Goal: Task Accomplishment & Management: Complete application form

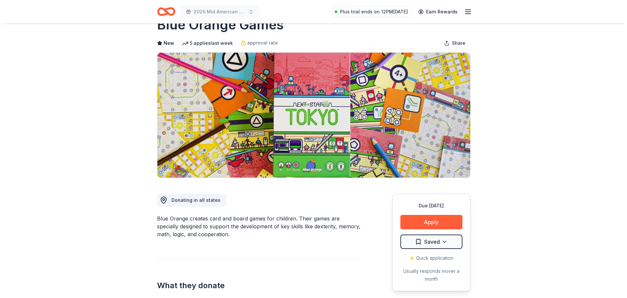
scroll to position [33, 0]
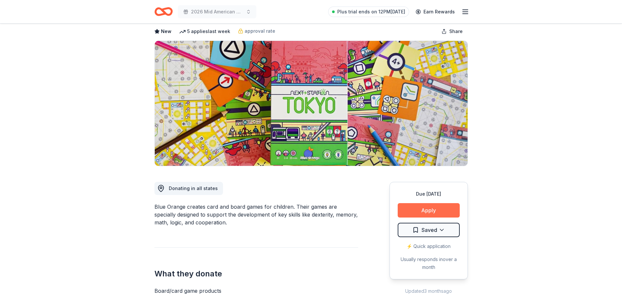
click at [430, 209] on button "Apply" at bounding box center [429, 210] width 62 height 14
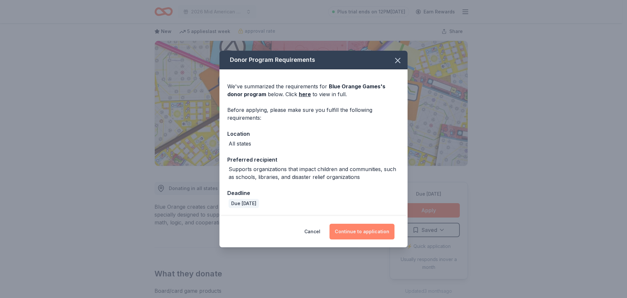
click at [361, 231] on button "Continue to application" at bounding box center [362, 231] width 65 height 16
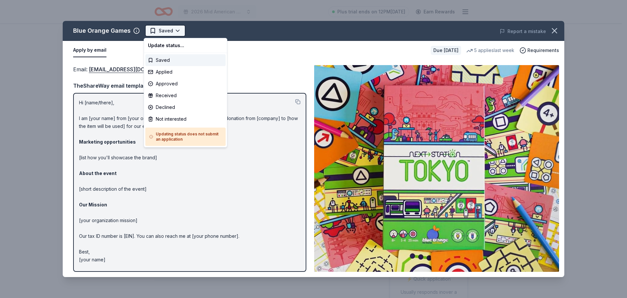
click at [172, 32] on html "2026 Mid American Camping Conference Plus trial ends on 12PM, 9/2 Earn Rewards …" at bounding box center [313, 149] width 627 height 298
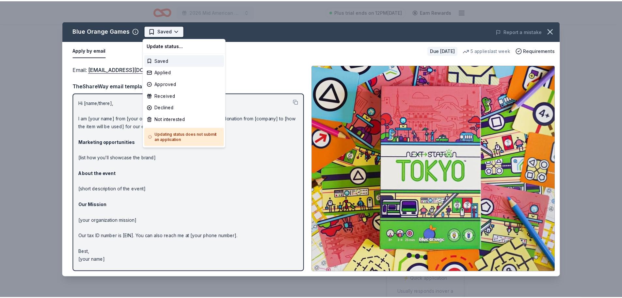
scroll to position [0, 0]
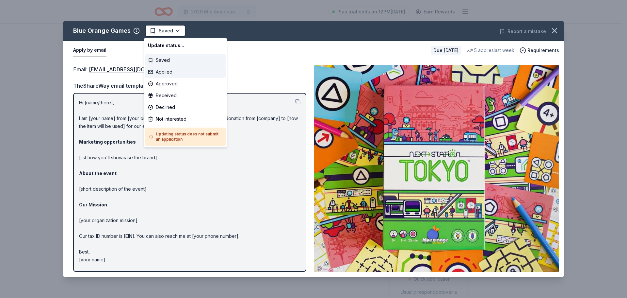
click at [165, 75] on div "Applied" at bounding box center [185, 72] width 80 height 12
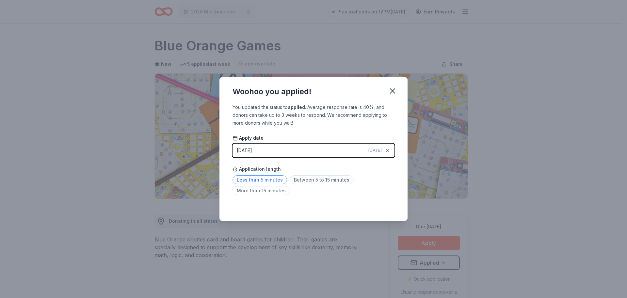
click at [268, 180] on span "Less than 5 minutes" at bounding box center [260, 179] width 55 height 9
click at [392, 92] on icon "button" at bounding box center [392, 90] width 9 height 9
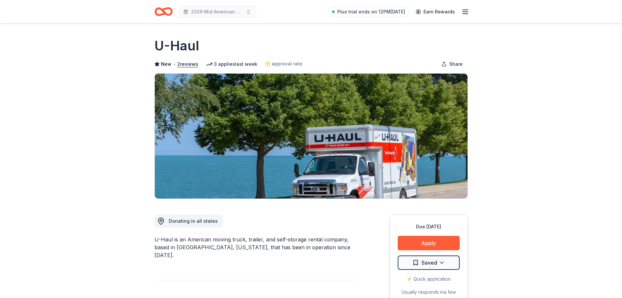
scroll to position [33, 0]
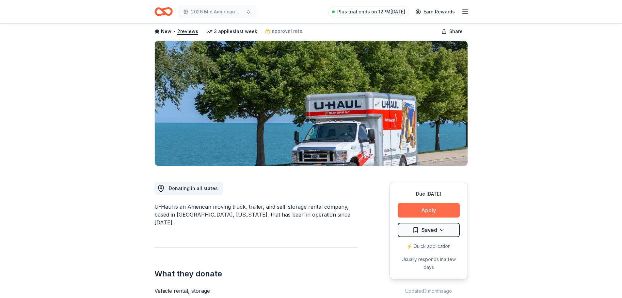
click at [431, 208] on button "Apply" at bounding box center [429, 210] width 62 height 14
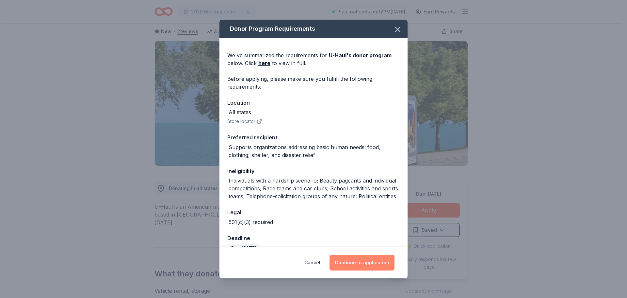
click at [359, 265] on button "Continue to application" at bounding box center [362, 263] width 65 height 16
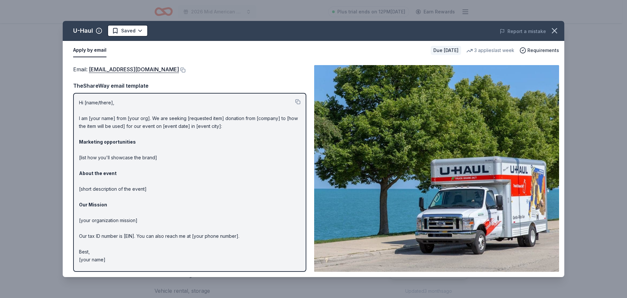
click at [212, 61] on div "Email : donations@uhaul.com Email : donations@uhaul.com TheShareWay email templ…" at bounding box center [314, 168] width 502 height 217
click at [553, 29] on icon "button" at bounding box center [555, 30] width 5 height 5
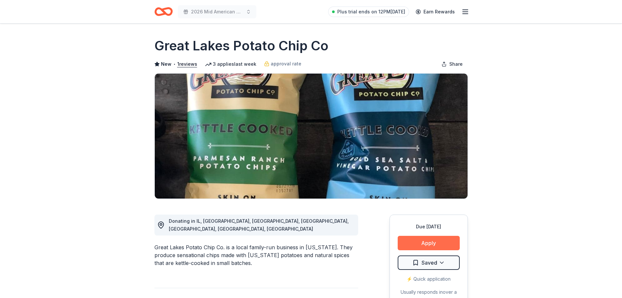
click at [422, 245] on button "Apply" at bounding box center [429, 243] width 62 height 14
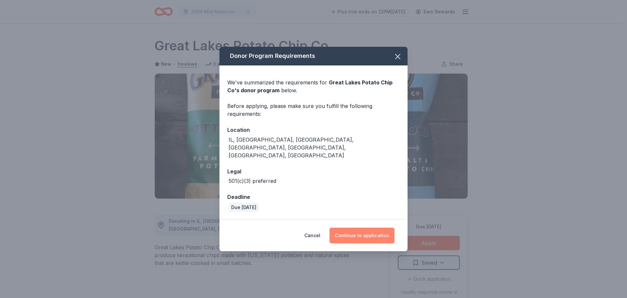
click at [354, 227] on button "Continue to application" at bounding box center [362, 235] width 65 height 16
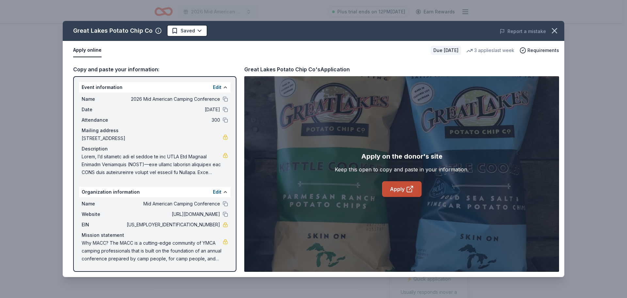
click at [405, 187] on link "Apply" at bounding box center [402, 189] width 40 height 16
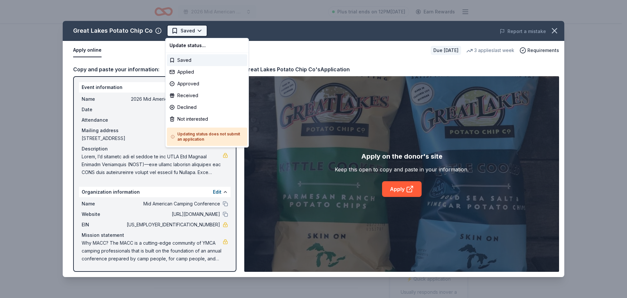
click at [199, 32] on html "2026 Mid American Camping Conference Plus trial ends on 12PM[DATE] Earn Rewards…" at bounding box center [313, 149] width 627 height 298
click at [199, 70] on div "Applied" at bounding box center [207, 72] width 80 height 12
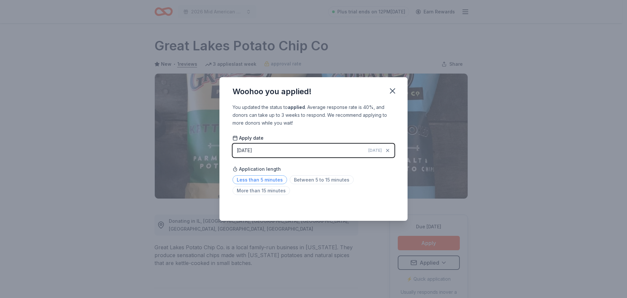
click at [257, 179] on span "Less than 5 minutes" at bounding box center [260, 179] width 55 height 9
click at [393, 89] on icon "button" at bounding box center [392, 90] width 9 height 9
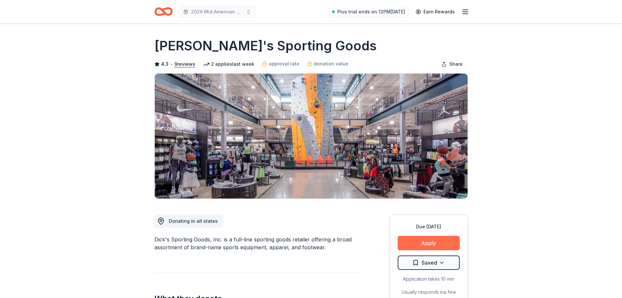
click at [426, 244] on button "Apply" at bounding box center [429, 243] width 62 height 14
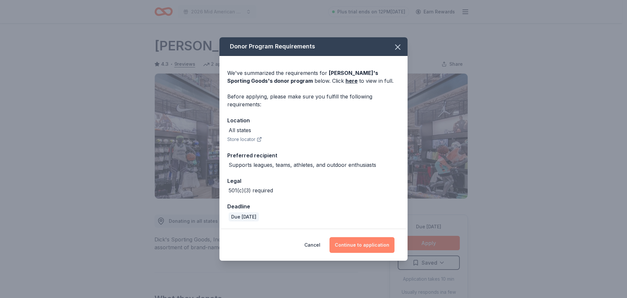
click at [365, 245] on button "Continue to application" at bounding box center [362, 245] width 65 height 16
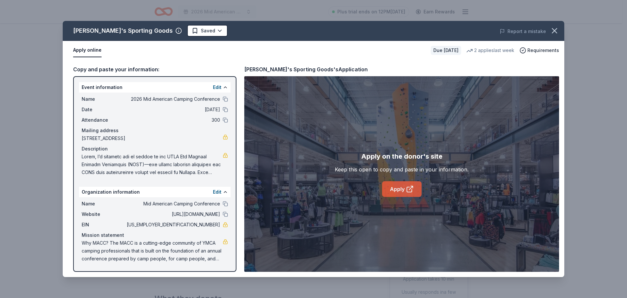
click at [399, 190] on link "Apply" at bounding box center [402, 189] width 40 height 16
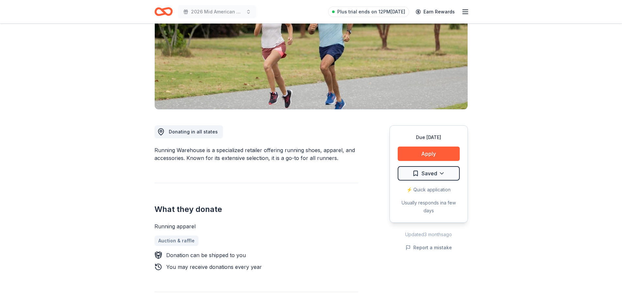
scroll to position [98, 0]
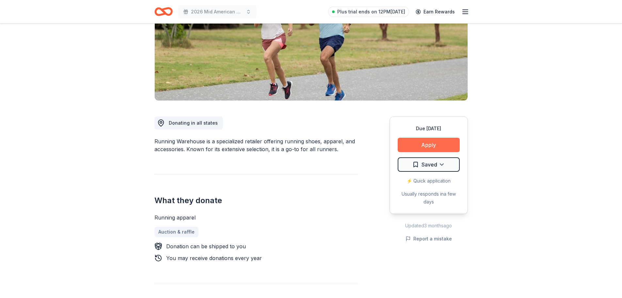
click at [442, 145] on button "Apply" at bounding box center [429, 145] width 62 height 14
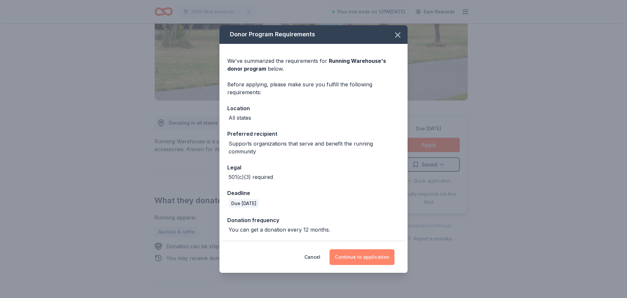
click at [341, 256] on button "Continue to application" at bounding box center [362, 257] width 65 height 16
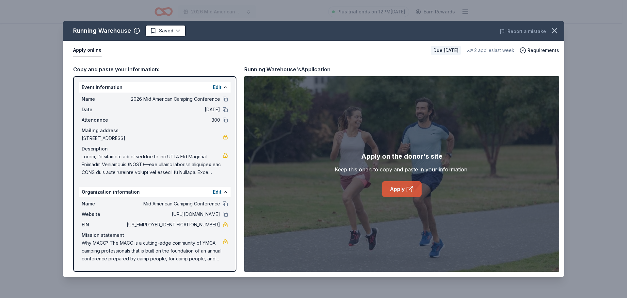
click at [397, 187] on link "Apply" at bounding box center [402, 189] width 40 height 16
click at [558, 34] on icon "button" at bounding box center [554, 30] width 9 height 9
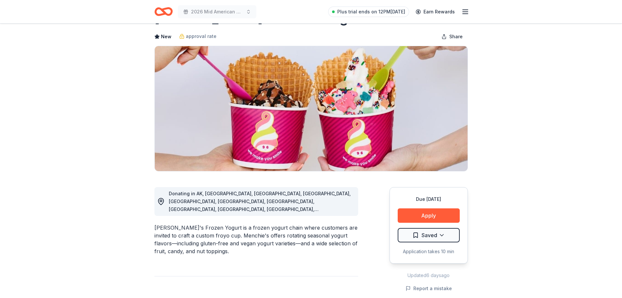
scroll to position [65, 0]
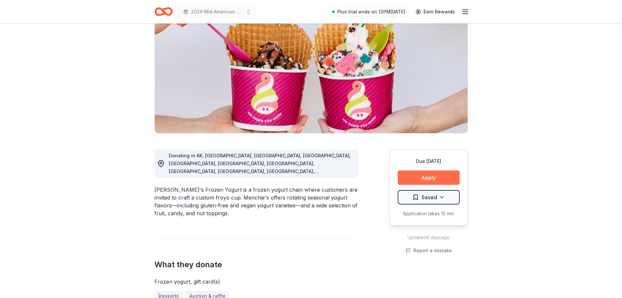
click at [419, 177] on button "Apply" at bounding box center [429, 177] width 62 height 14
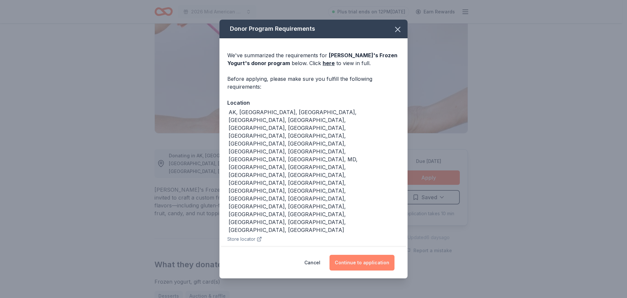
click at [364, 255] on button "Continue to application" at bounding box center [362, 263] width 65 height 16
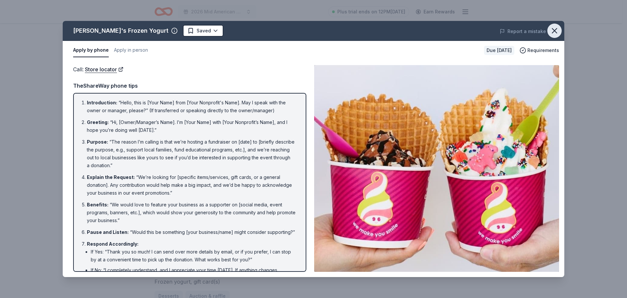
click at [552, 31] on icon "button" at bounding box center [554, 30] width 9 height 9
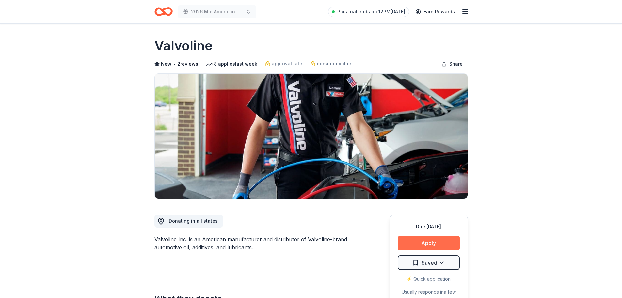
click at [427, 243] on button "Apply" at bounding box center [429, 243] width 62 height 14
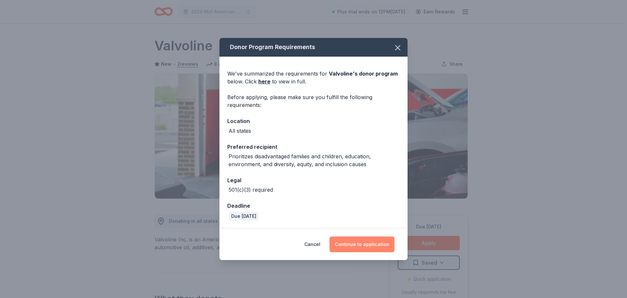
click at [349, 245] on button "Continue to application" at bounding box center [362, 244] width 65 height 16
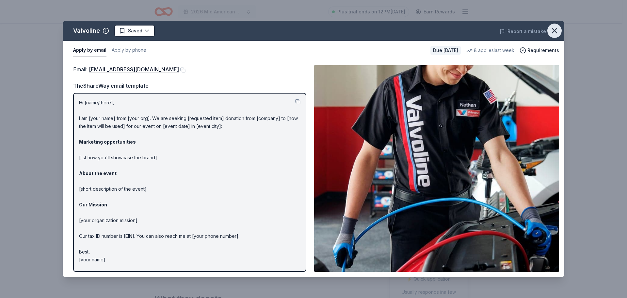
click at [555, 30] on icon "button" at bounding box center [554, 30] width 9 height 9
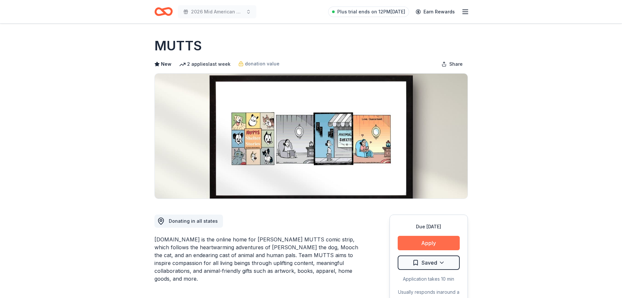
click at [432, 246] on button "Apply" at bounding box center [429, 243] width 62 height 14
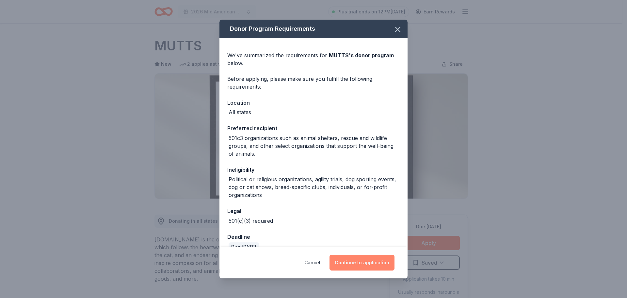
click at [346, 262] on button "Continue to application" at bounding box center [362, 263] width 65 height 16
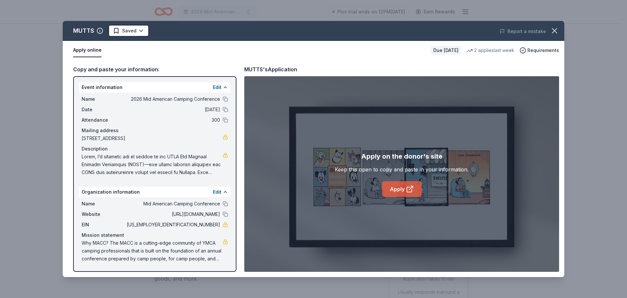
click at [400, 190] on link "Apply" at bounding box center [402, 189] width 40 height 16
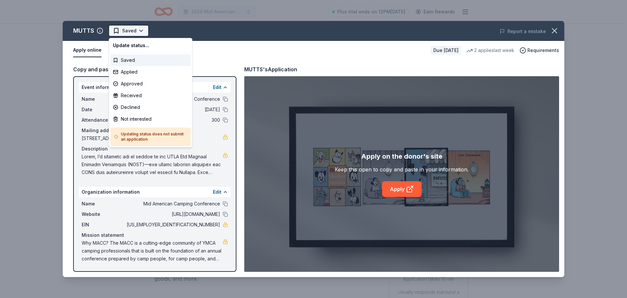
click at [144, 31] on html "2026 Mid American Camping Conference Plus trial ends on 12PM, 9/2 Earn Rewards …" at bounding box center [313, 149] width 627 height 298
click at [143, 74] on div "Applied" at bounding box center [150, 72] width 80 height 12
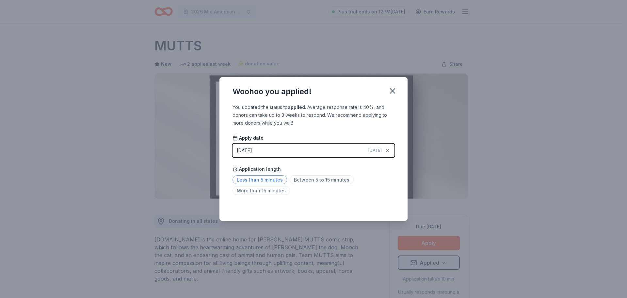
click at [256, 181] on span "Less than 5 minutes" at bounding box center [260, 179] width 55 height 9
click at [394, 90] on icon "button" at bounding box center [392, 91] width 5 height 5
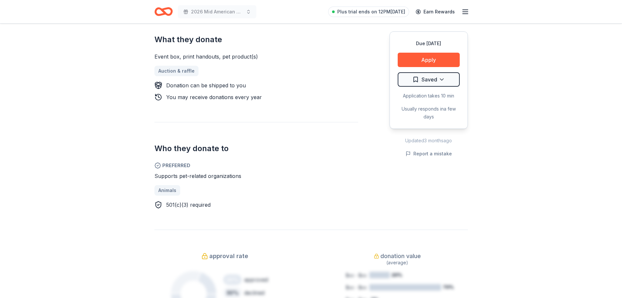
scroll to position [261, 0]
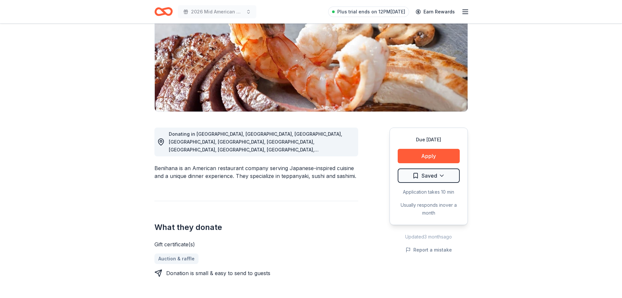
scroll to position [98, 0]
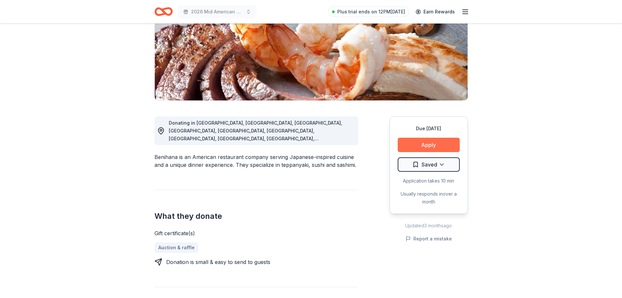
click at [428, 144] on button "Apply" at bounding box center [429, 145] width 62 height 14
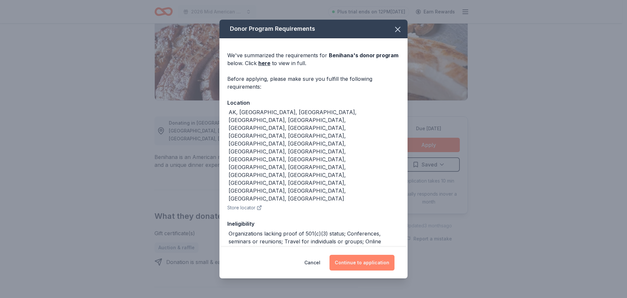
click at [368, 257] on button "Continue to application" at bounding box center [362, 263] width 65 height 16
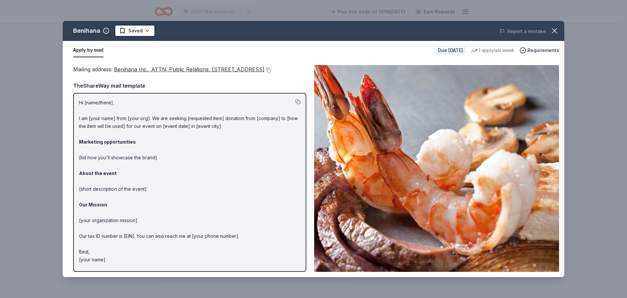
drag, startPoint x: 553, startPoint y: 30, endPoint x: 549, endPoint y: 2, distance: 27.7
click at [553, 30] on icon "button" at bounding box center [554, 30] width 9 height 9
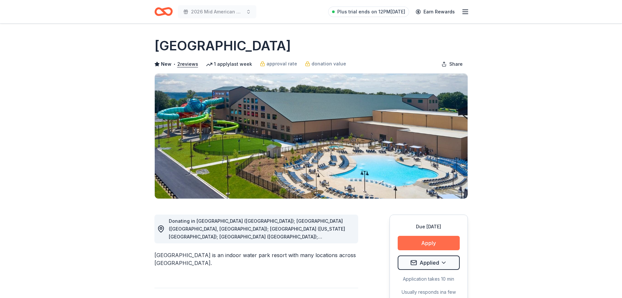
click at [431, 243] on button "Apply" at bounding box center [429, 243] width 62 height 14
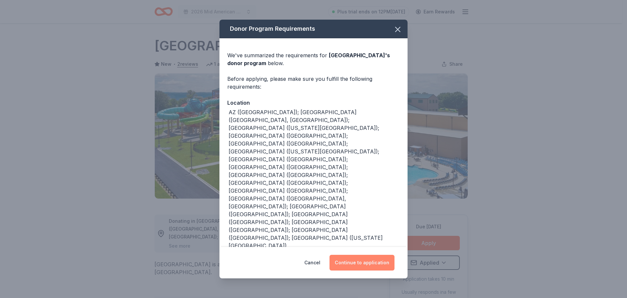
click at [361, 261] on button "Continue to application" at bounding box center [362, 263] width 65 height 16
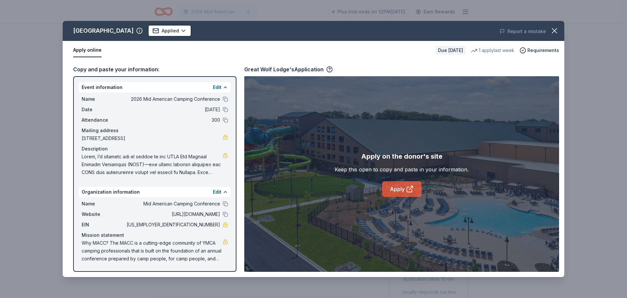
click at [410, 190] on icon at bounding box center [410, 189] width 8 height 8
click at [557, 30] on icon "button" at bounding box center [554, 30] width 9 height 9
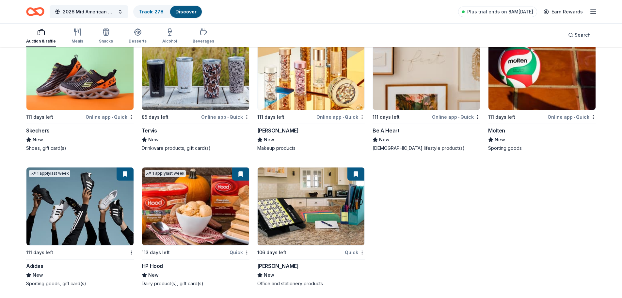
scroll to position [5813, 0]
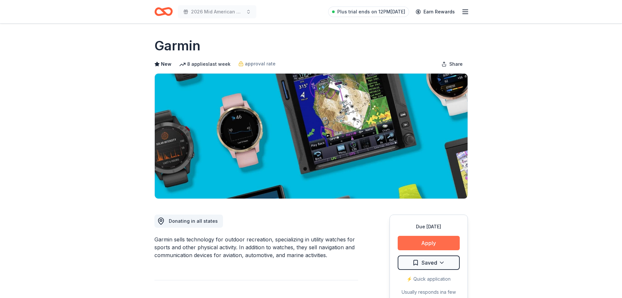
click at [436, 245] on button "Apply" at bounding box center [429, 243] width 62 height 14
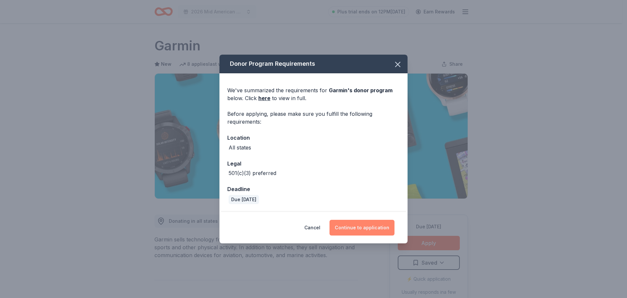
click at [356, 229] on button "Continue to application" at bounding box center [362, 228] width 65 height 16
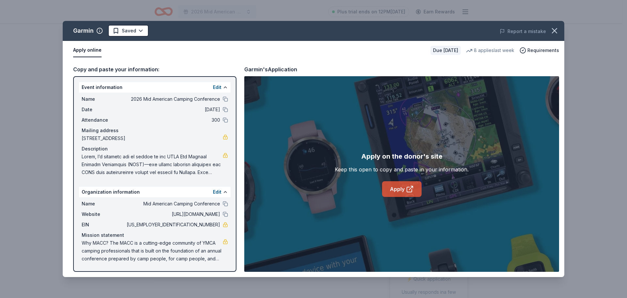
click at [397, 190] on link "Apply" at bounding box center [402, 189] width 40 height 16
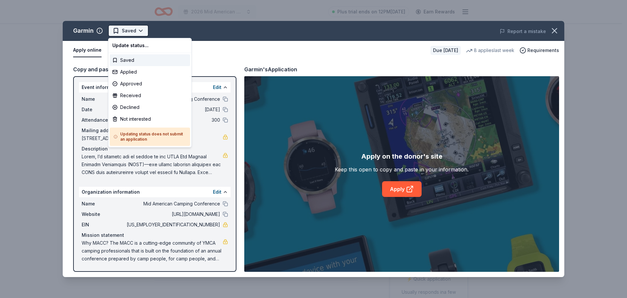
click at [137, 30] on html "2026 Mid American Camping Conference Plus trial ends on 12PM, 9/2 Earn Rewards …" at bounding box center [313, 149] width 627 height 298
click at [134, 73] on div "Applied" at bounding box center [150, 72] width 80 height 12
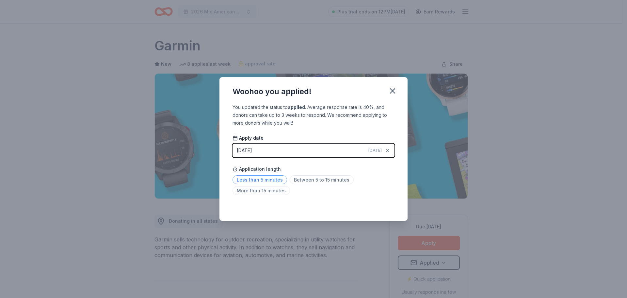
click at [262, 177] on span "Less than 5 minutes" at bounding box center [260, 179] width 55 height 9
click at [392, 90] on icon "button" at bounding box center [392, 91] width 5 height 5
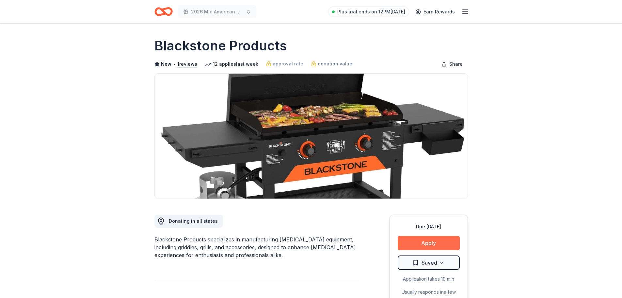
click at [426, 243] on button "Apply" at bounding box center [429, 243] width 62 height 14
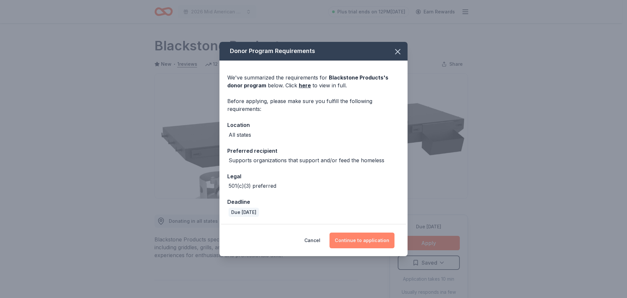
click at [369, 238] on button "Continue to application" at bounding box center [362, 240] width 65 height 16
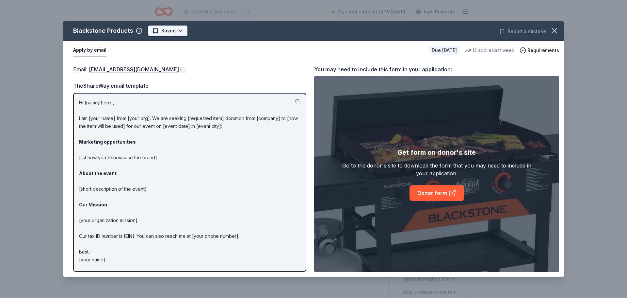
click at [181, 32] on html "2026 Mid American Camping Conference Plus trial ends on 12PM, 9/2 Earn Rewards …" at bounding box center [313, 149] width 627 height 298
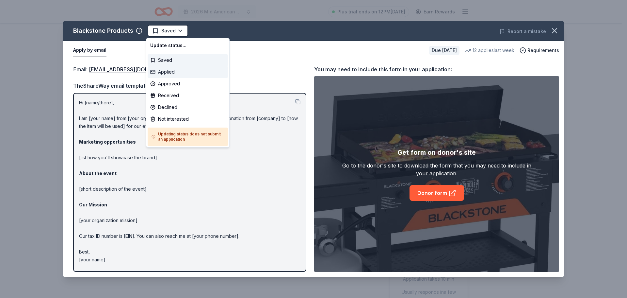
click at [178, 72] on div "Applied" at bounding box center [188, 72] width 80 height 12
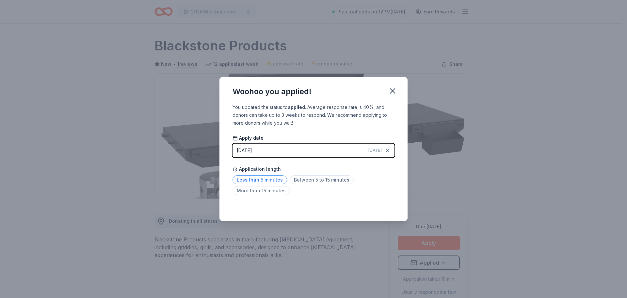
click at [252, 179] on span "Less than 5 minutes" at bounding box center [260, 179] width 55 height 9
click at [394, 94] on icon "button" at bounding box center [392, 90] width 9 height 9
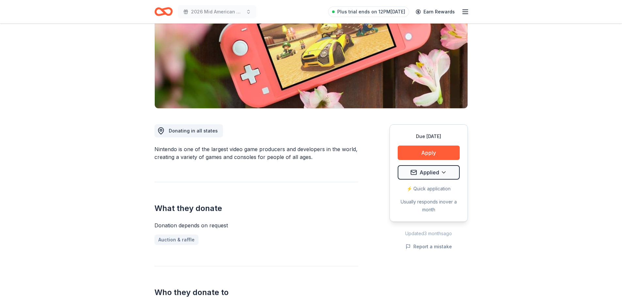
scroll to position [98, 0]
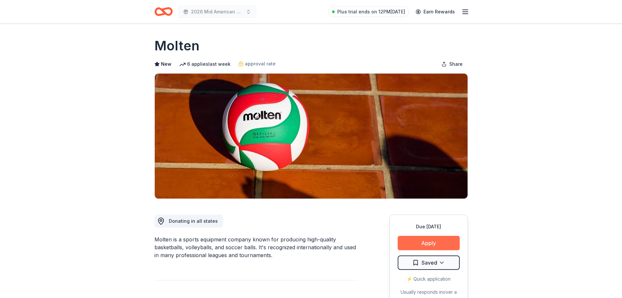
click at [433, 244] on button "Apply" at bounding box center [429, 243] width 62 height 14
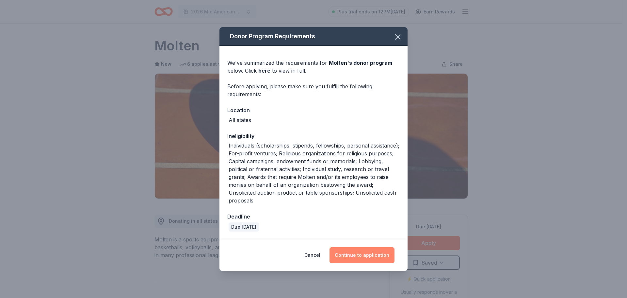
click at [350, 255] on button "Continue to application" at bounding box center [362, 255] width 65 height 16
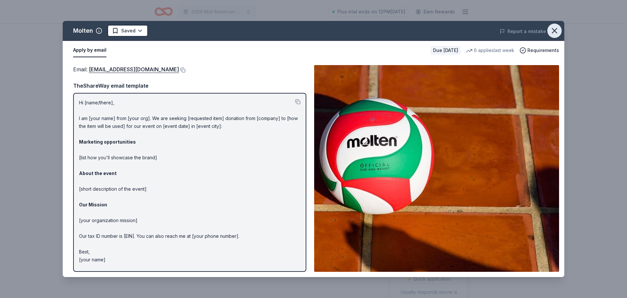
click at [559, 31] on icon "button" at bounding box center [554, 30] width 9 height 9
